Goal: Information Seeking & Learning: Learn about a topic

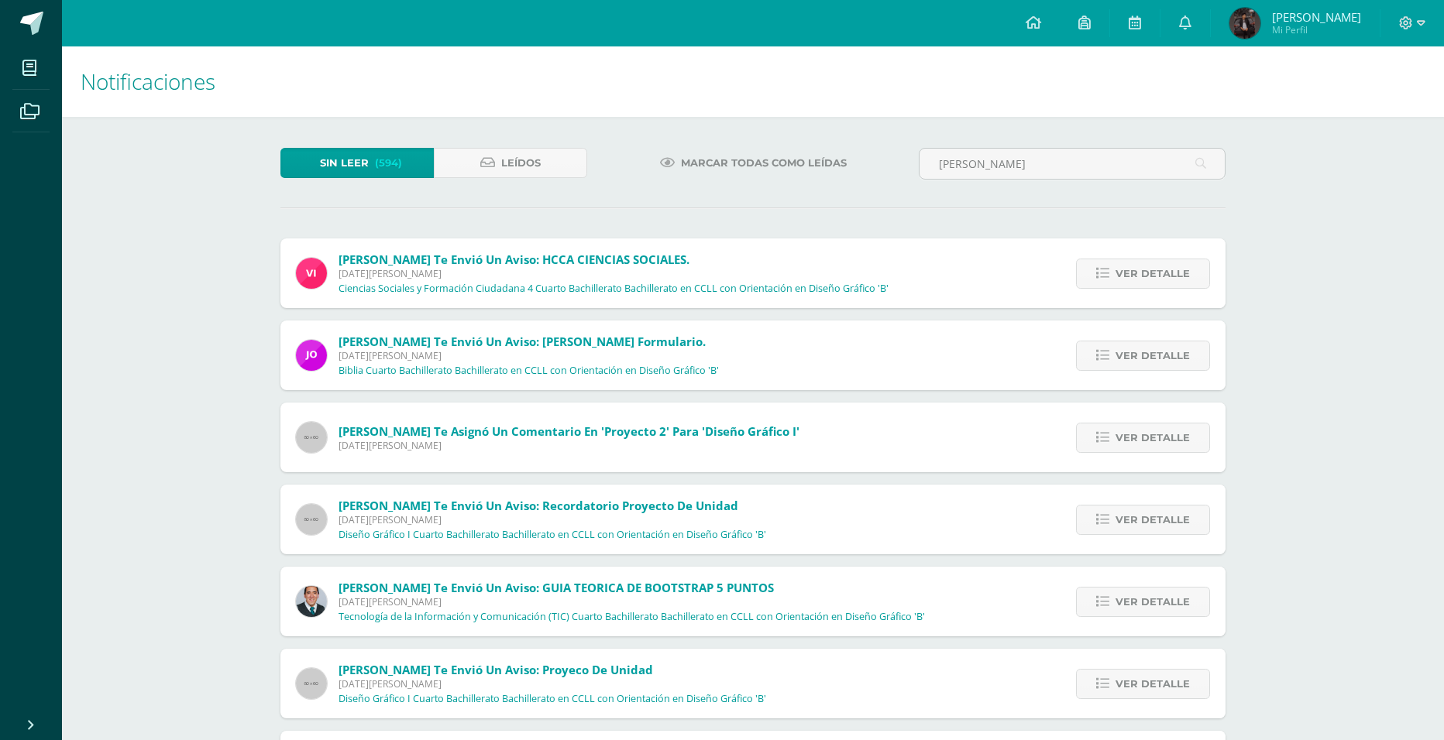
scroll to position [622, 0]
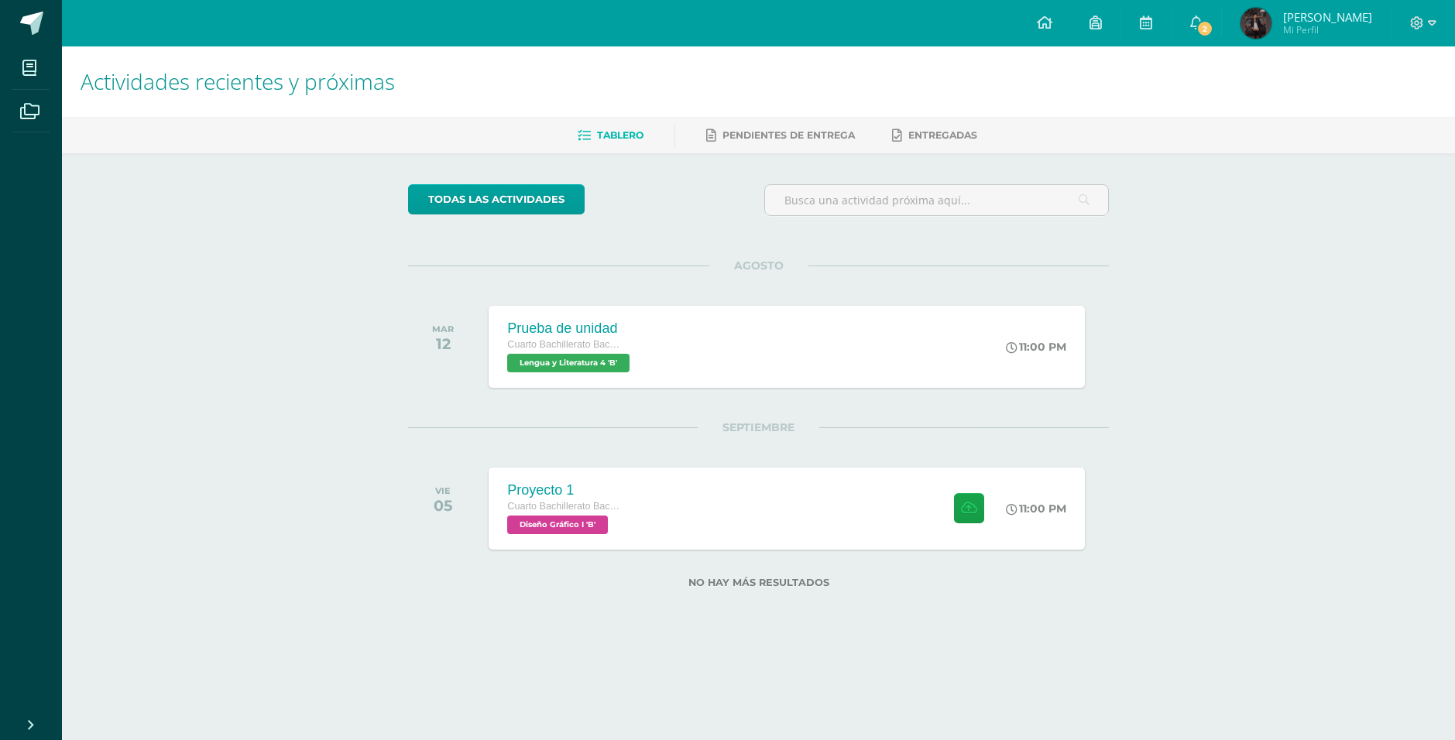
click at [640, 325] on div "Prueba de unidad Cuarto Bachillerato Bachillerato en CCLL con Orientación en Di…" at bounding box center [570, 347] width 163 height 82
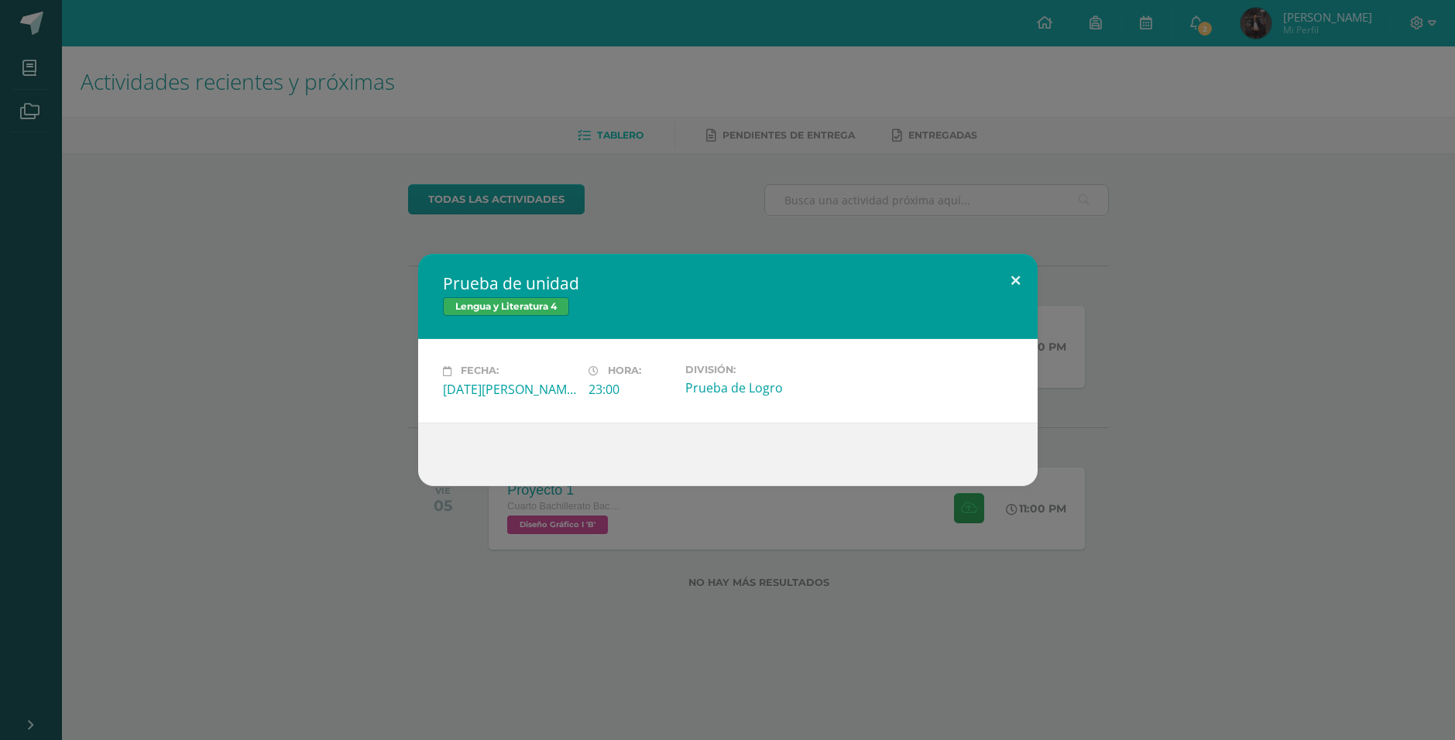
click at [1017, 280] on button at bounding box center [1016, 280] width 44 height 53
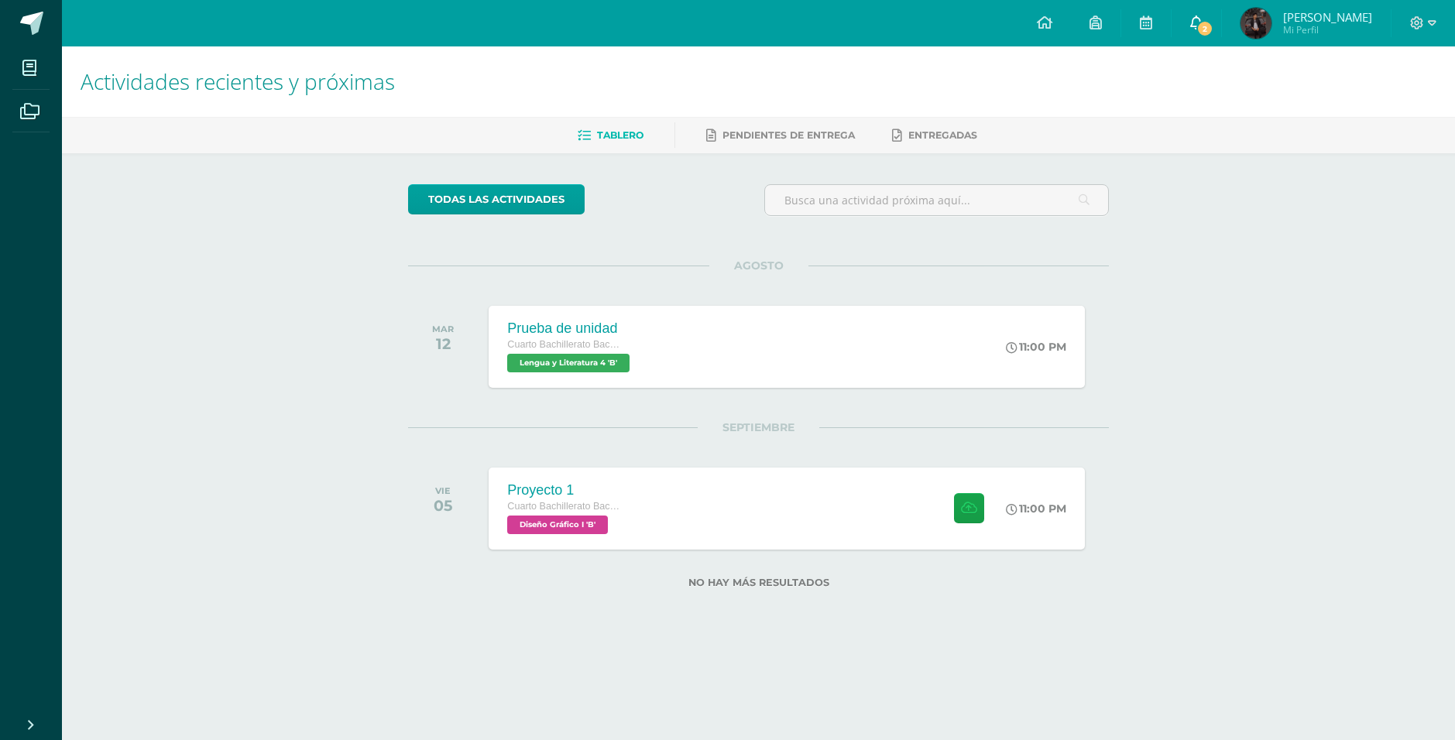
click at [1205, 12] on link "2" at bounding box center [1197, 23] width 50 height 46
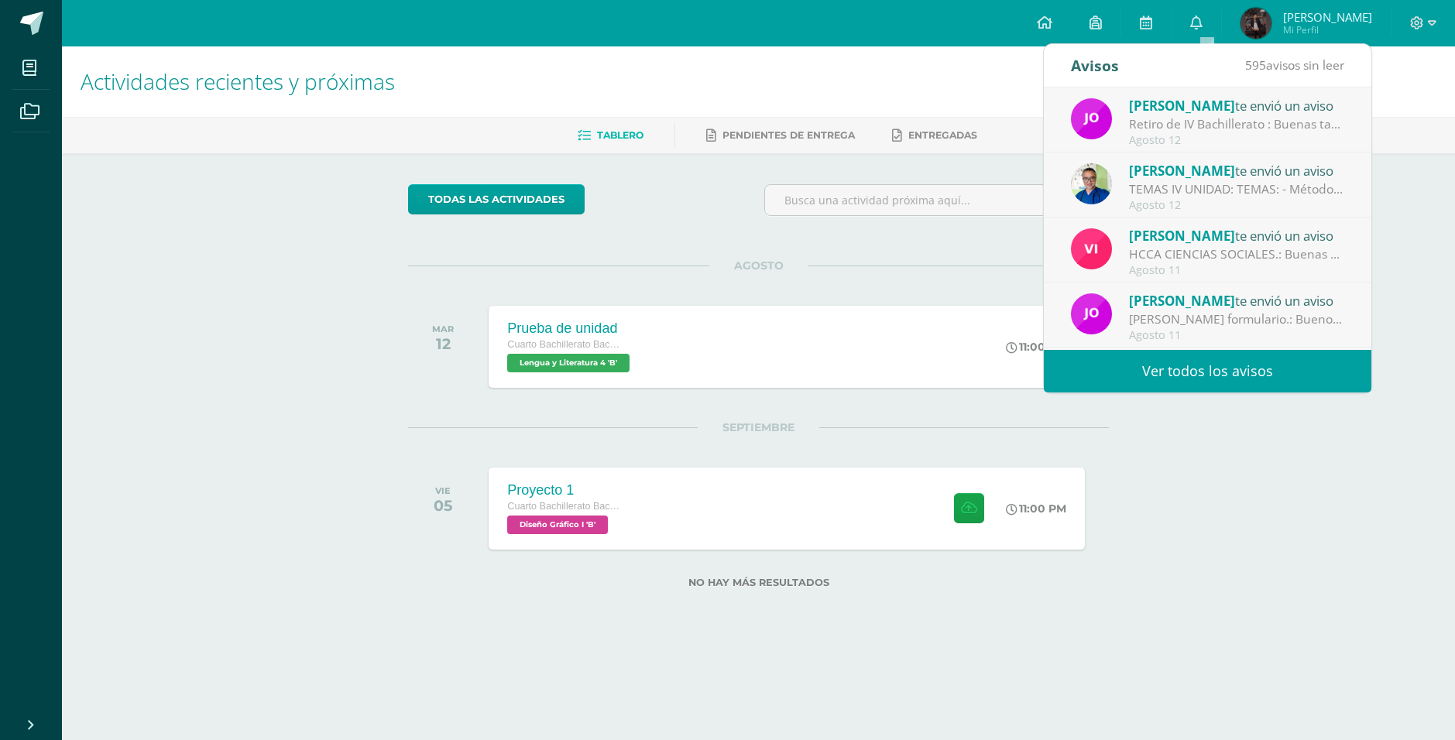
click at [1200, 108] on span "[PERSON_NAME]" at bounding box center [1182, 106] width 106 height 18
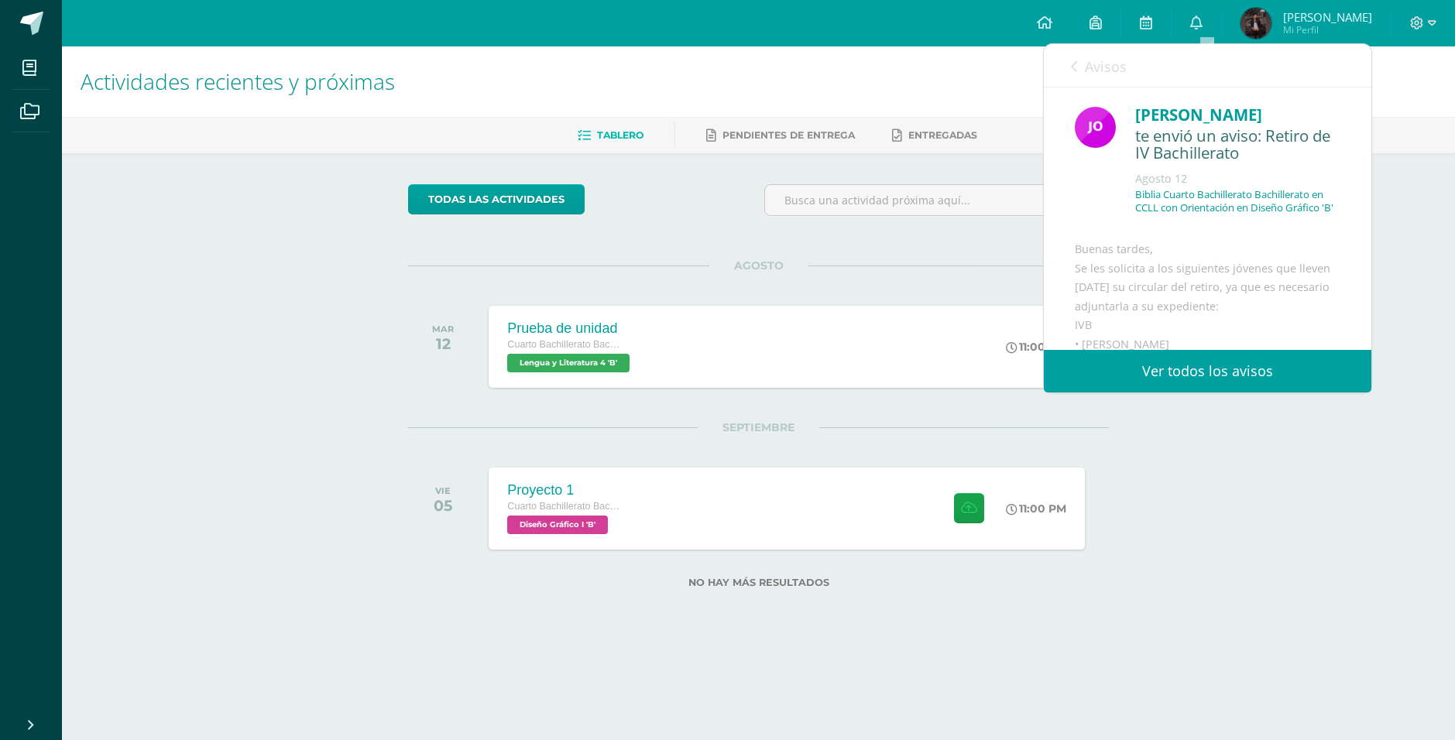
scroll to position [155, 0]
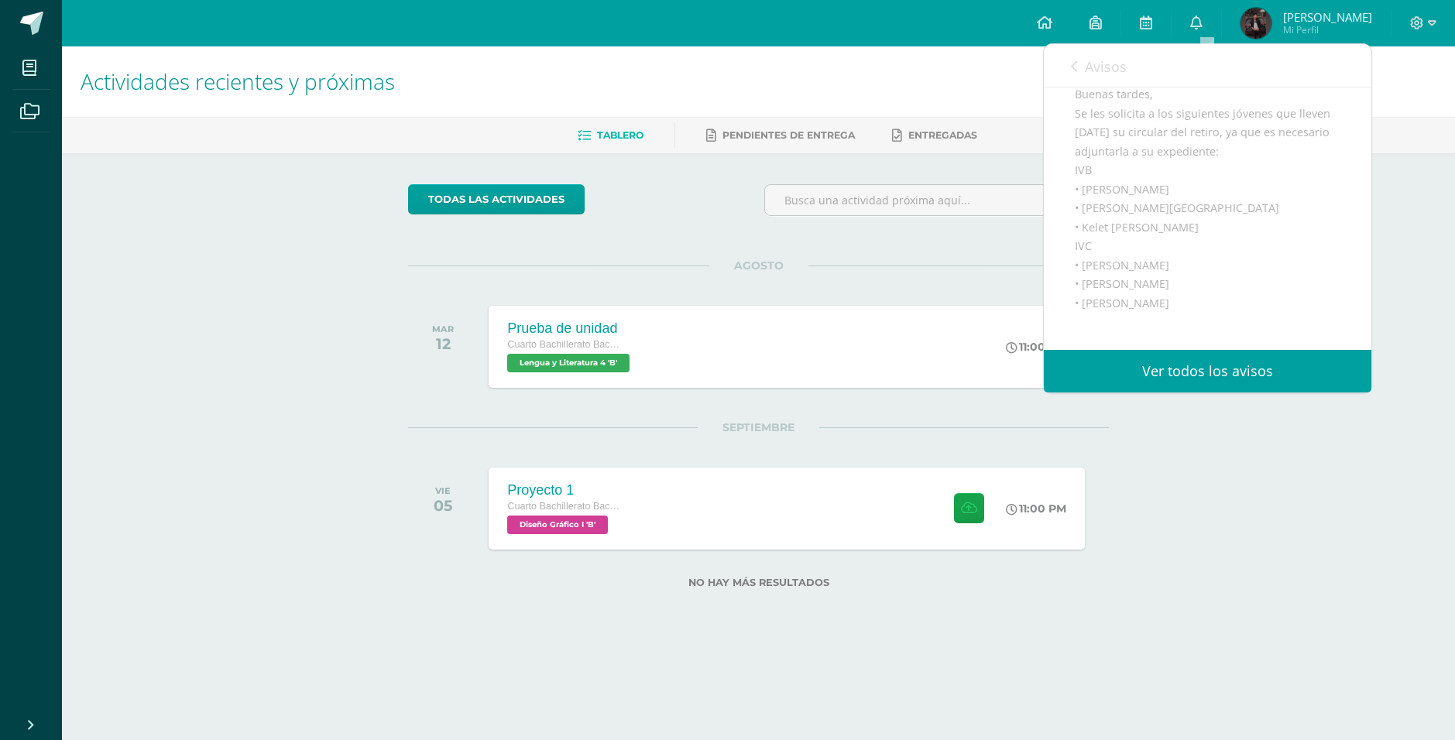
click at [1075, 63] on icon at bounding box center [1074, 66] width 6 height 12
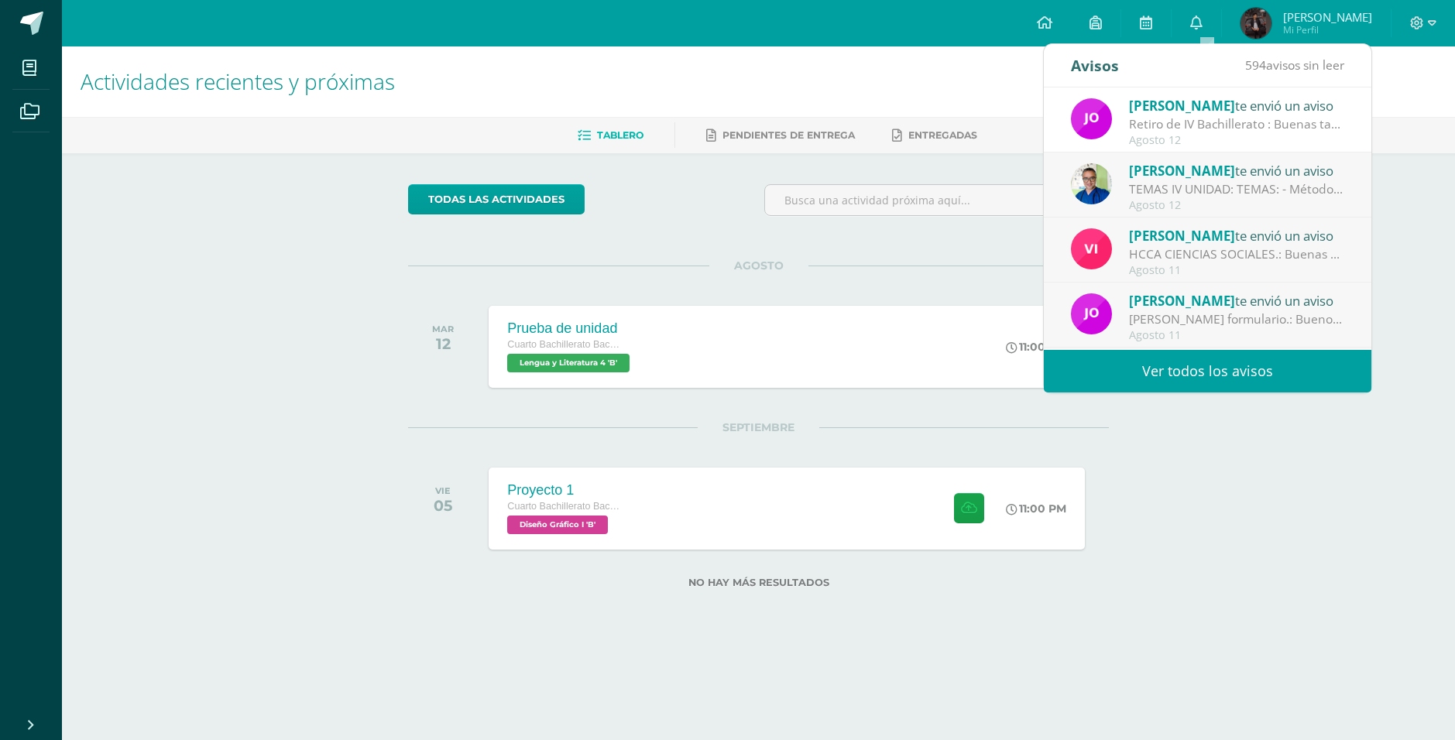
click at [1204, 191] on div "TEMAS IV UNIDAD: TEMAS: - Método científico - Teoría celular - Taxonomía - Códi…" at bounding box center [1236, 189] width 215 height 18
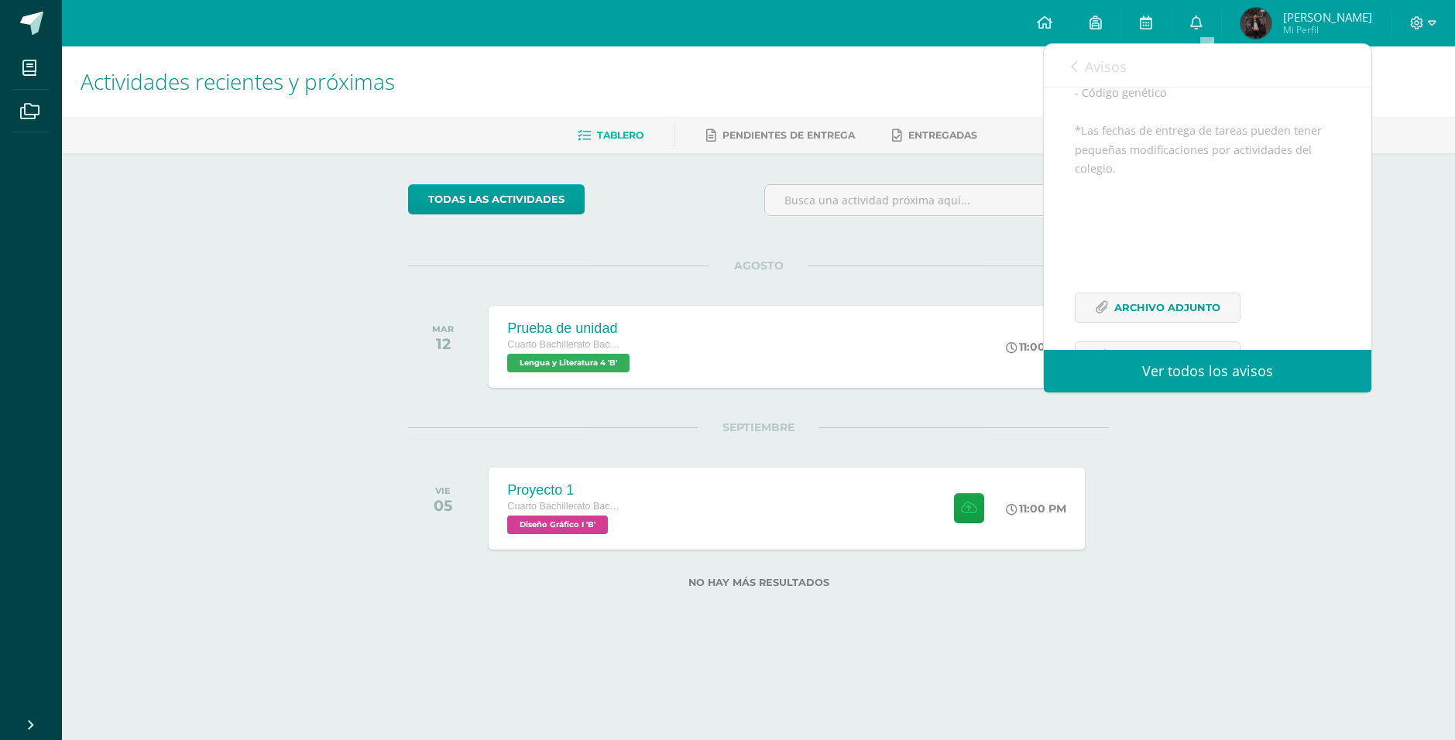
scroll to position [327, 0]
click at [721, 197] on div "todas las Actividades" at bounding box center [758, 206] width 713 height 44
